Goal: Transaction & Acquisition: Subscribe to service/newsletter

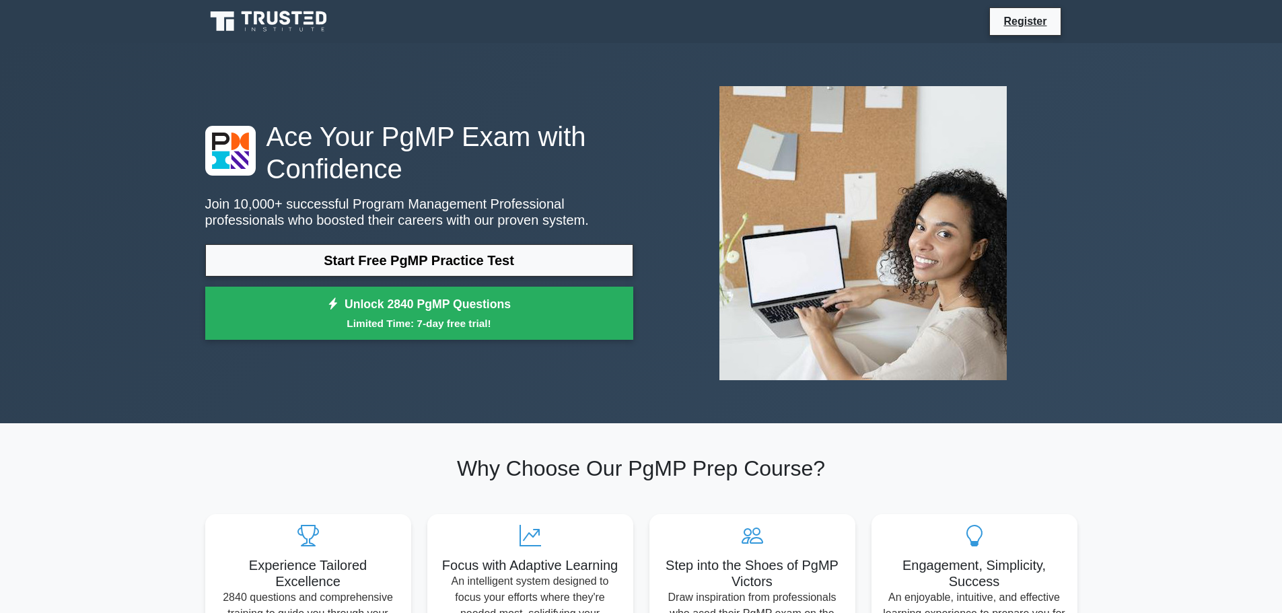
click at [574, 308] on link "Unlock 2840 PgMP Questions Limited Time: 7-day free trial!" at bounding box center [419, 314] width 428 height 54
